Goal: Ask a question: Seek information or help from site administrators or community

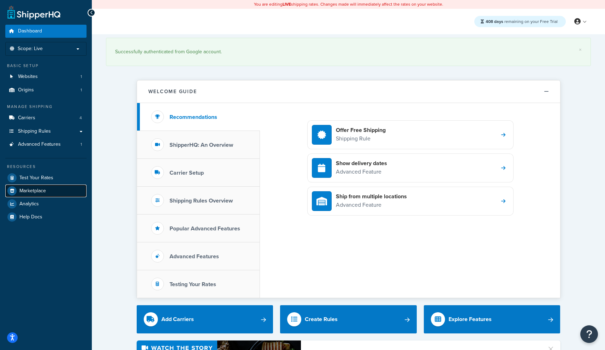
click at [36, 195] on link "Marketplace" at bounding box center [45, 191] width 81 height 13
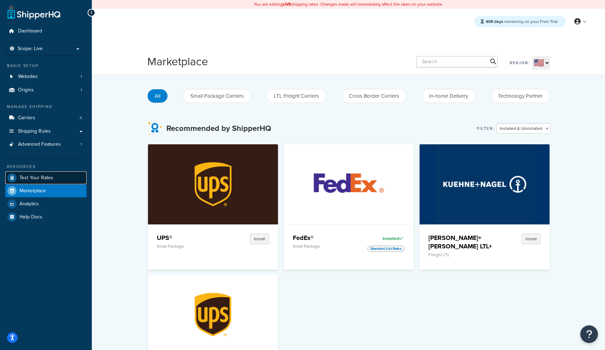
click at [42, 178] on span "Test Your Rates" at bounding box center [36, 178] width 34 height 6
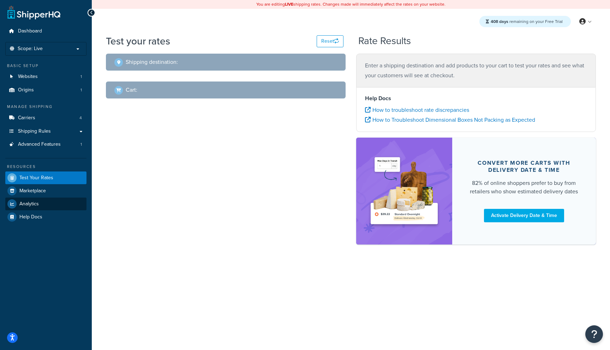
select select "[GEOGRAPHIC_DATA]"
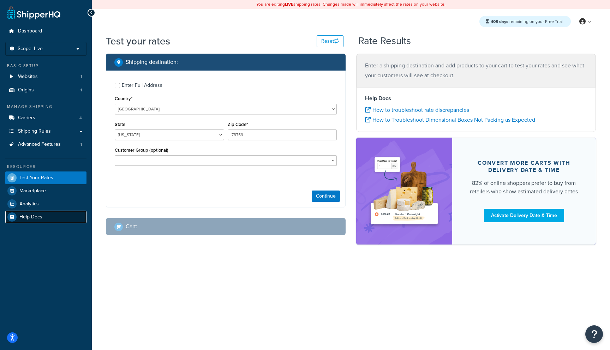
click at [33, 216] on span "Help Docs" at bounding box center [30, 217] width 23 height 6
click at [595, 337] on icon "Open Resource Center" at bounding box center [594, 335] width 7 height 10
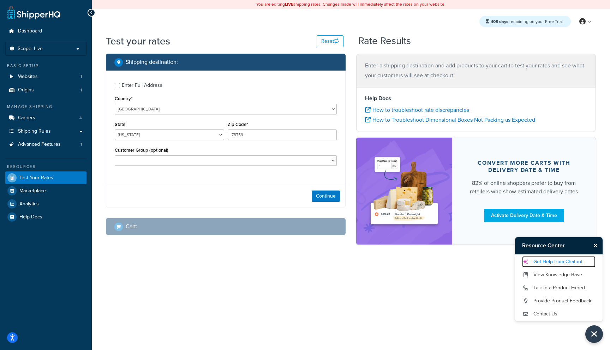
click at [557, 259] on link "Get Help from Chatbot" at bounding box center [559, 261] width 73 height 11
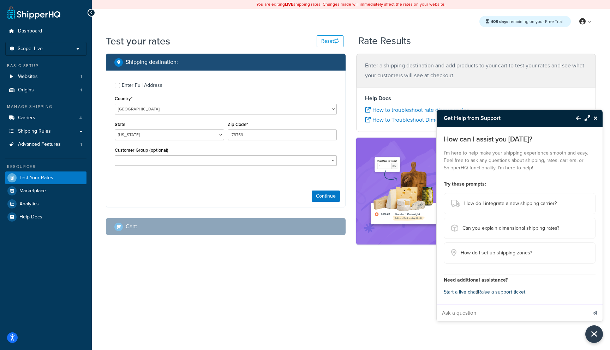
click at [478, 315] on input "Ask a question" at bounding box center [512, 313] width 150 height 17
type input "can I talk to a person?"
click at [588, 305] on button "Send message" at bounding box center [595, 313] width 15 height 17
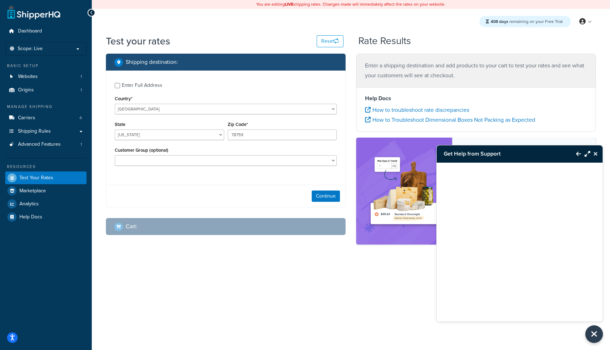
click at [577, 153] on icon "Back to Resource Center" at bounding box center [579, 154] width 5 height 6
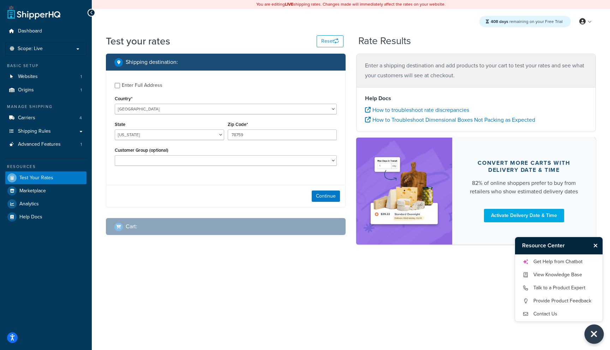
click at [596, 332] on icon "Close Resource Center" at bounding box center [595, 335] width 8 height 10
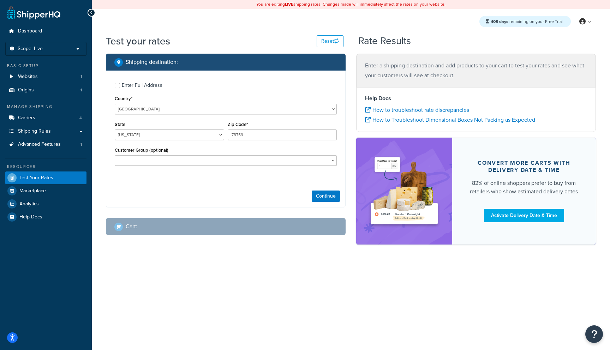
click at [27, 39] on ul "Dashboard Scope: Live Basic Setup Websites 1 Origins 1 Manage Shipping Carriers…" at bounding box center [45, 124] width 81 height 199
click at [29, 30] on span "Dashboard" at bounding box center [30, 31] width 24 height 6
